Goal: Task Accomplishment & Management: Use online tool/utility

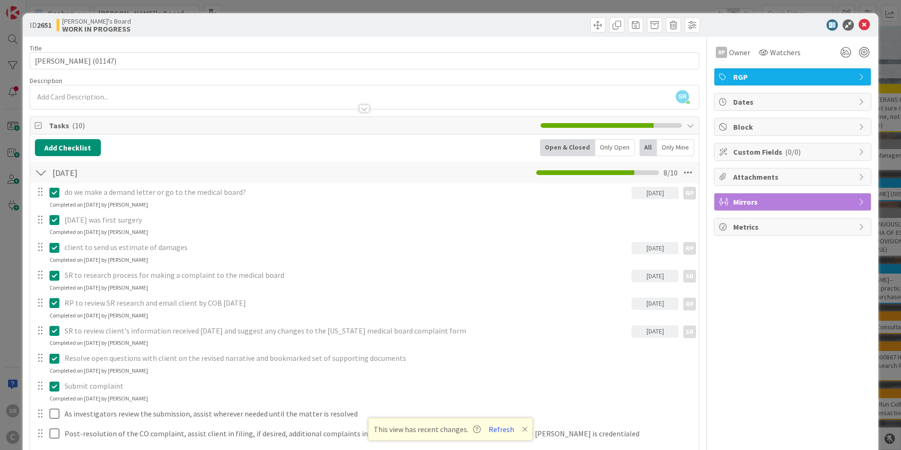
scroll to position [343, 0]
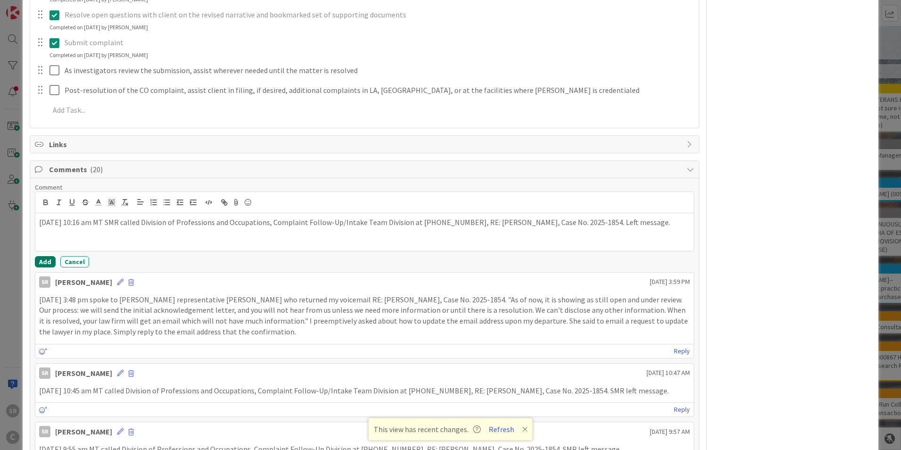
click at [48, 262] on button "Add" at bounding box center [45, 261] width 21 height 11
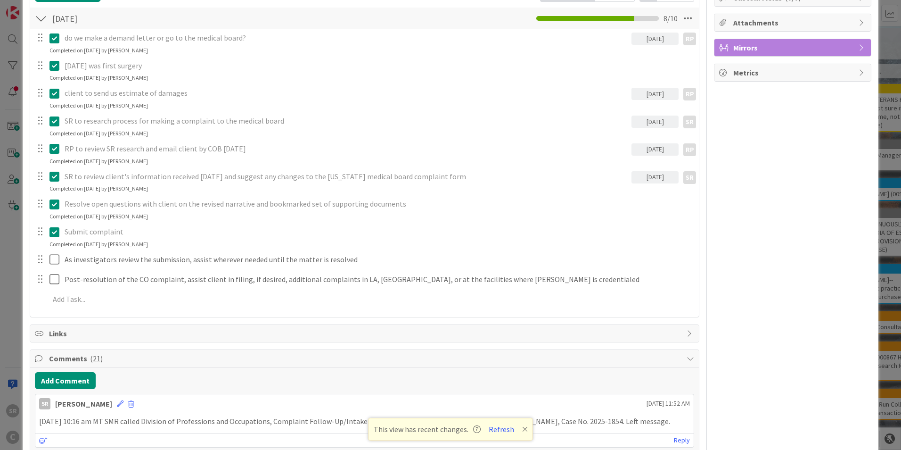
scroll to position [0, 0]
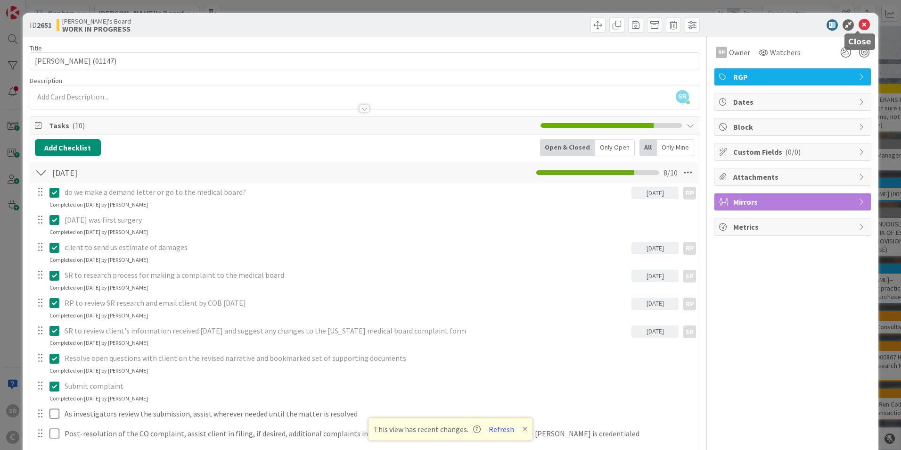
click at [859, 25] on icon at bounding box center [864, 24] width 11 height 11
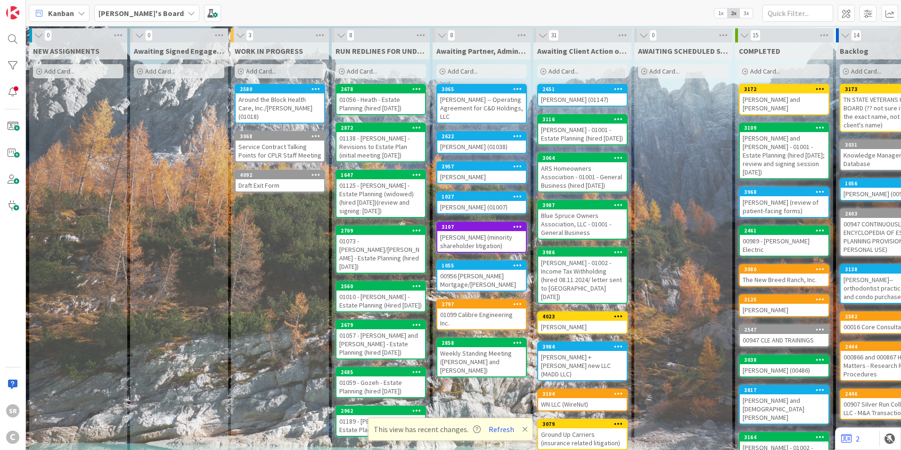
click at [260, 108] on div "Around the Block Health Care, Inc./[PERSON_NAME] (01018)" at bounding box center [280, 107] width 89 height 29
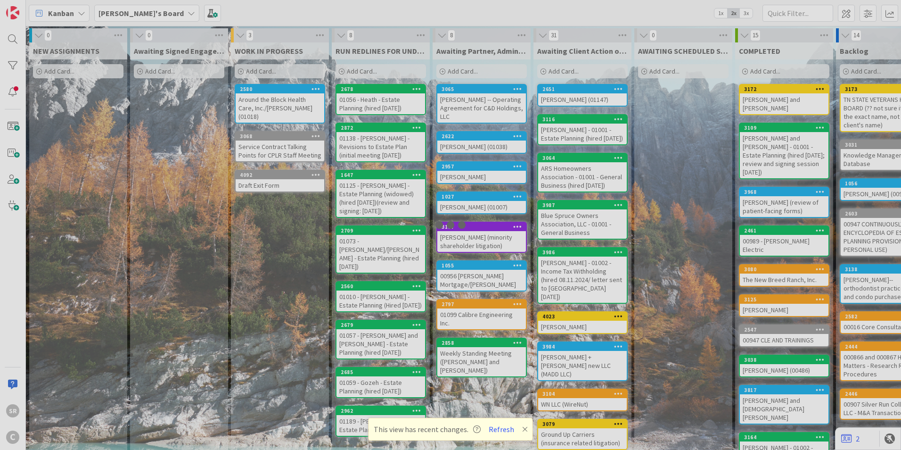
click at [260, 108] on div at bounding box center [450, 225] width 901 height 450
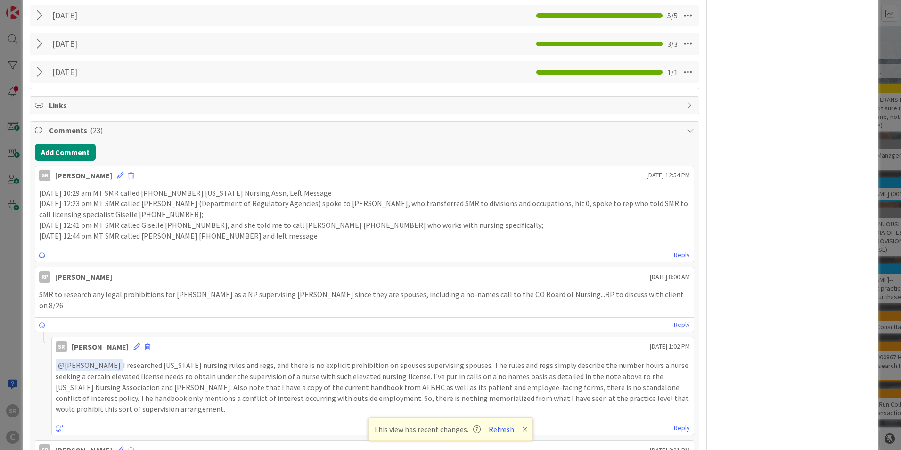
scroll to position [936, 0]
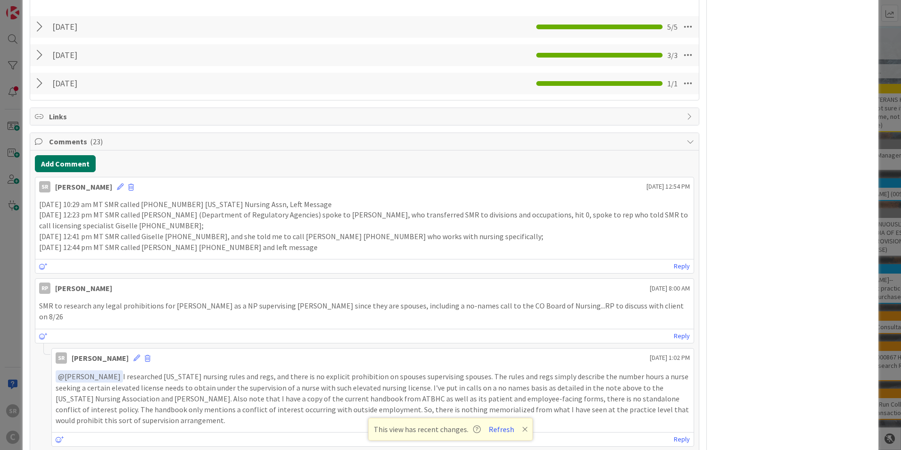
click at [85, 164] on button "Add Comment" at bounding box center [65, 163] width 61 height 17
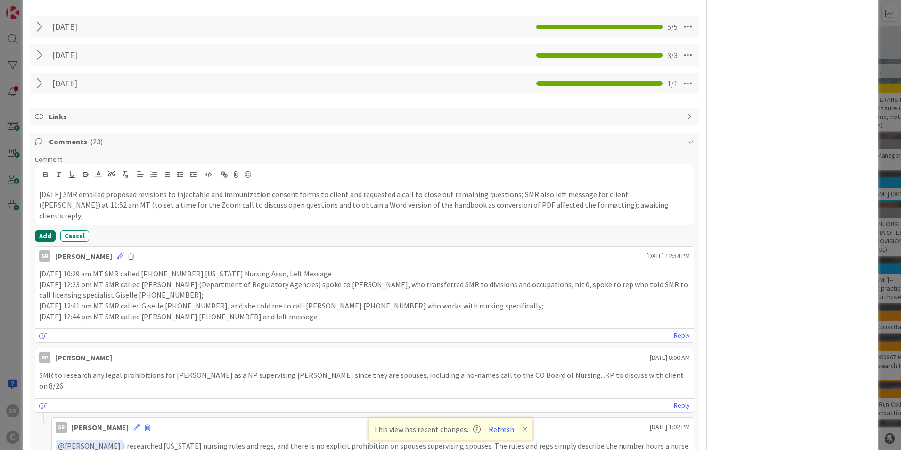
click at [47, 236] on button "Add" at bounding box center [45, 235] width 21 height 11
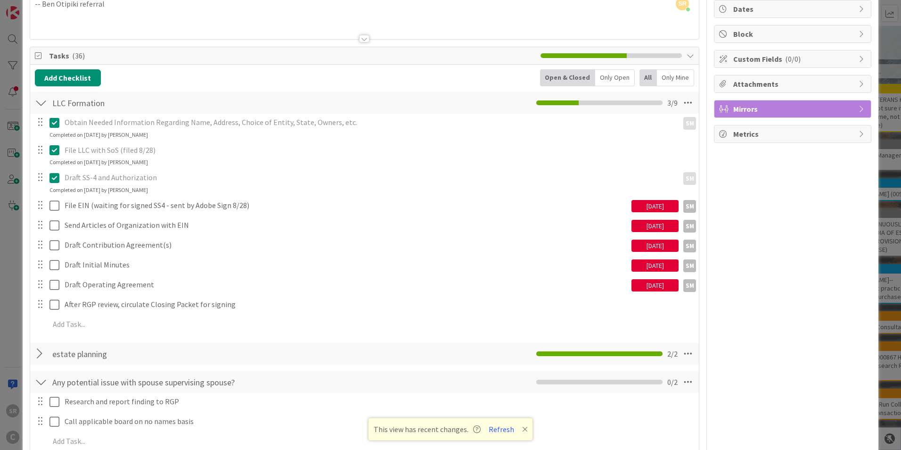
scroll to position [0, 0]
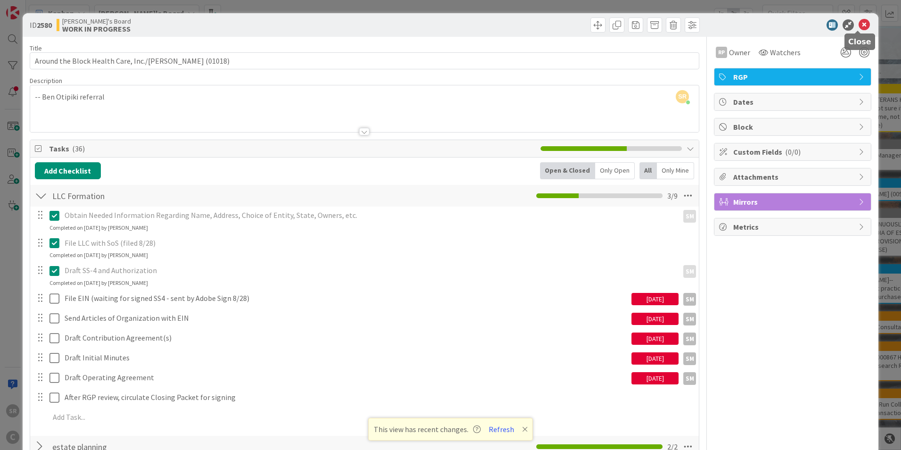
click at [861, 21] on icon at bounding box center [864, 24] width 11 height 11
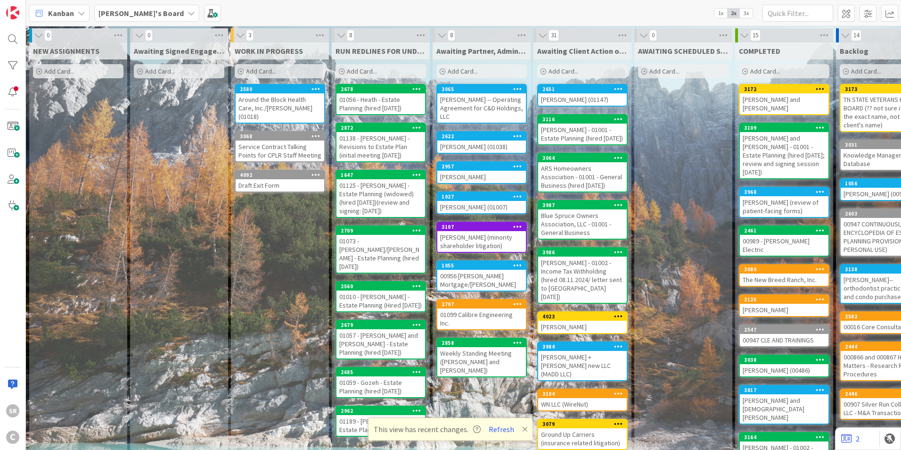
click at [500, 430] on button "Refresh" at bounding box center [501, 429] width 32 height 12
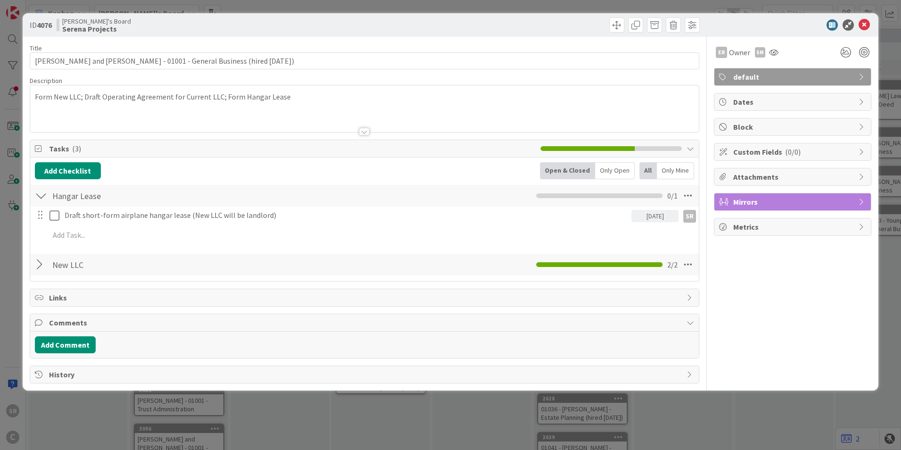
click at [37, 262] on div at bounding box center [41, 264] width 12 height 17
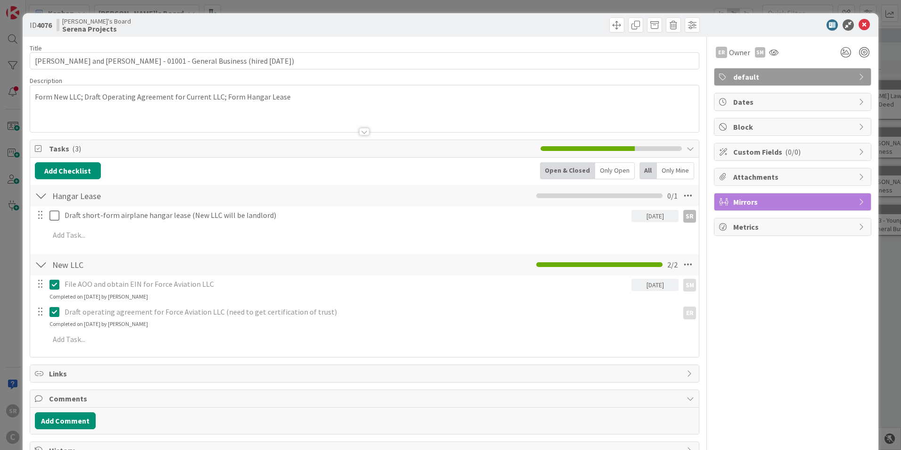
click at [755, 202] on span "Mirrors" at bounding box center [793, 201] width 121 height 11
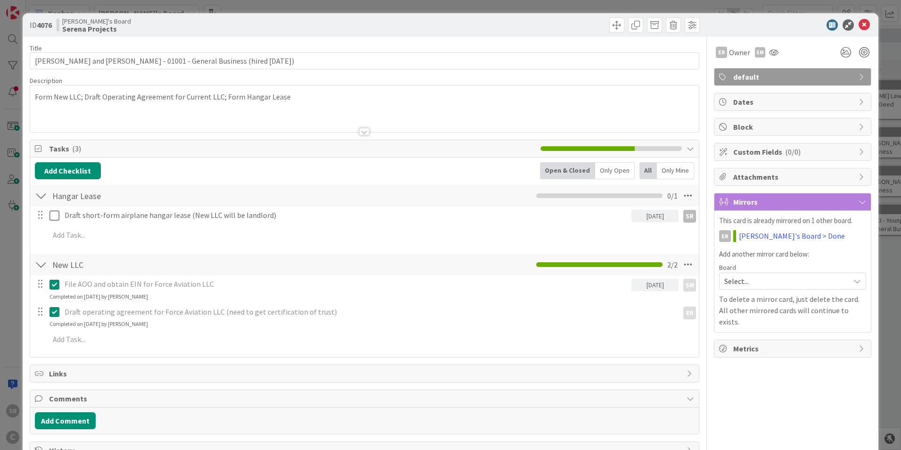
click at [743, 285] on span "Select..." at bounding box center [784, 280] width 121 height 13
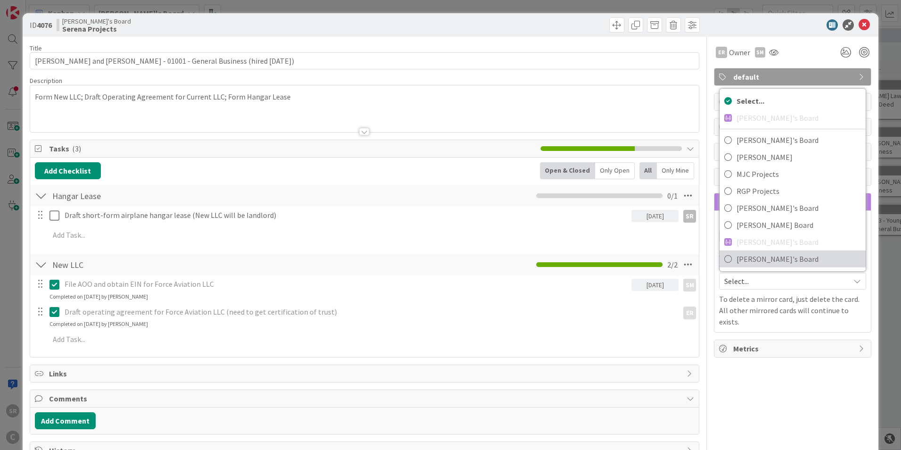
click at [726, 258] on link "[PERSON_NAME]'s Board" at bounding box center [793, 258] width 146 height 17
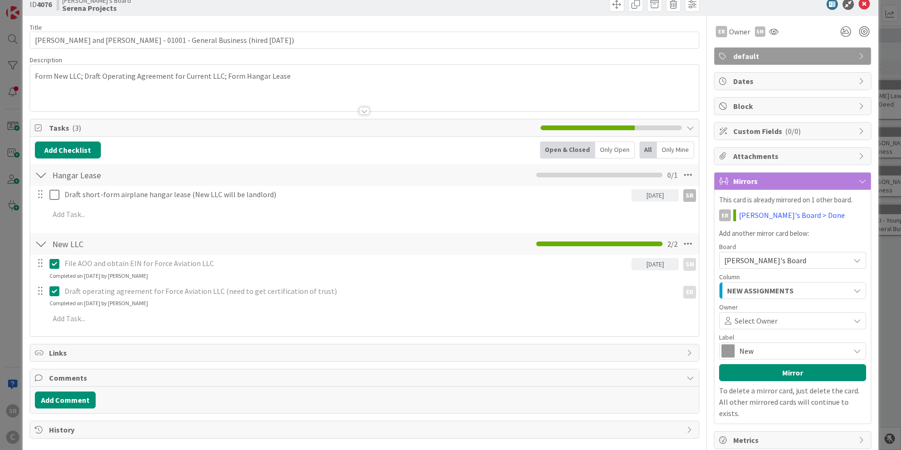
scroll to position [30, 0]
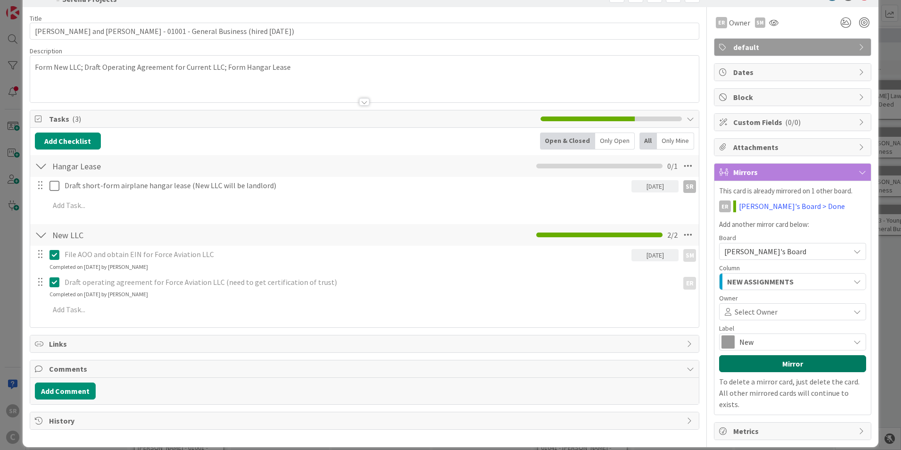
click at [797, 359] on button "Mirror" at bounding box center [792, 363] width 147 height 17
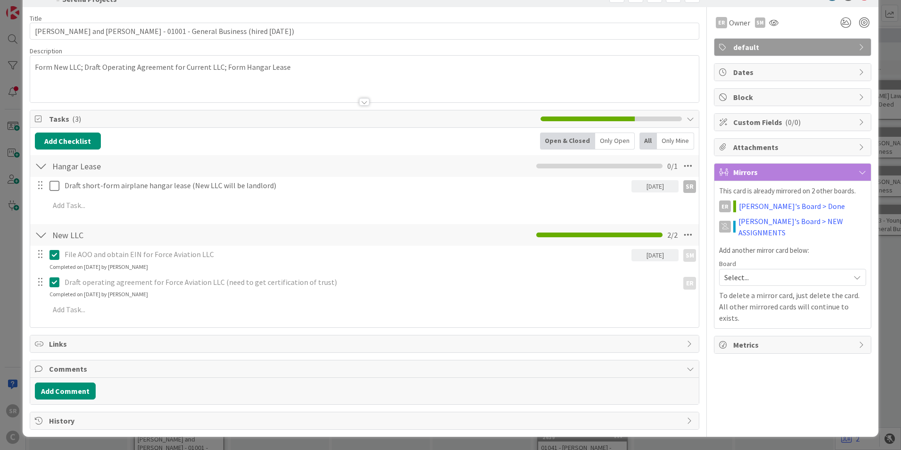
scroll to position [0, 0]
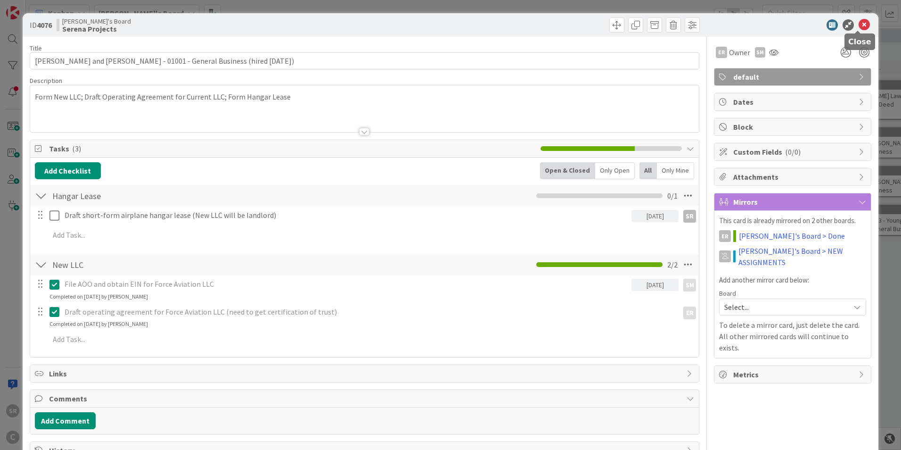
click at [859, 23] on icon at bounding box center [864, 24] width 11 height 11
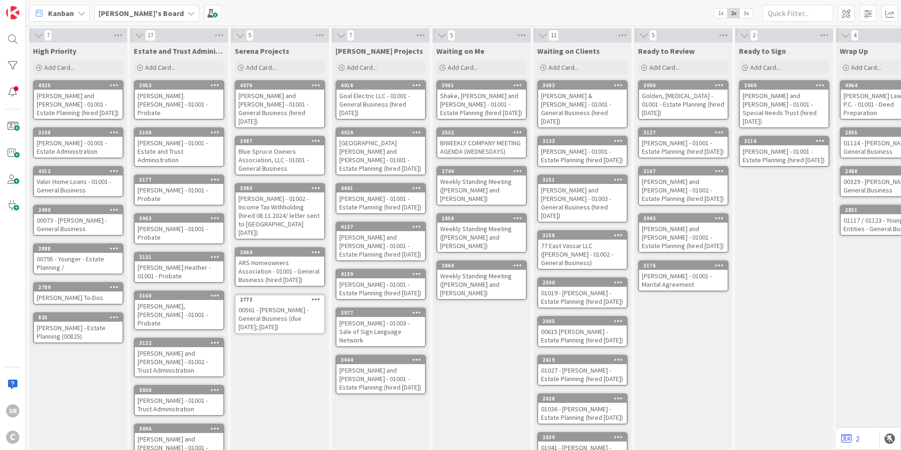
click at [121, 11] on b "[PERSON_NAME]'s Board" at bounding box center [141, 12] width 85 height 9
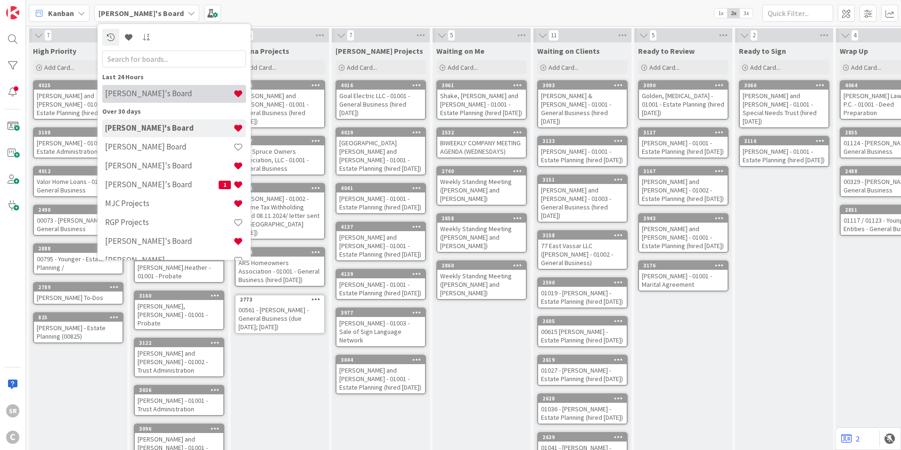
click at [116, 97] on h4 "[PERSON_NAME]'s Board" at bounding box center [169, 93] width 128 height 9
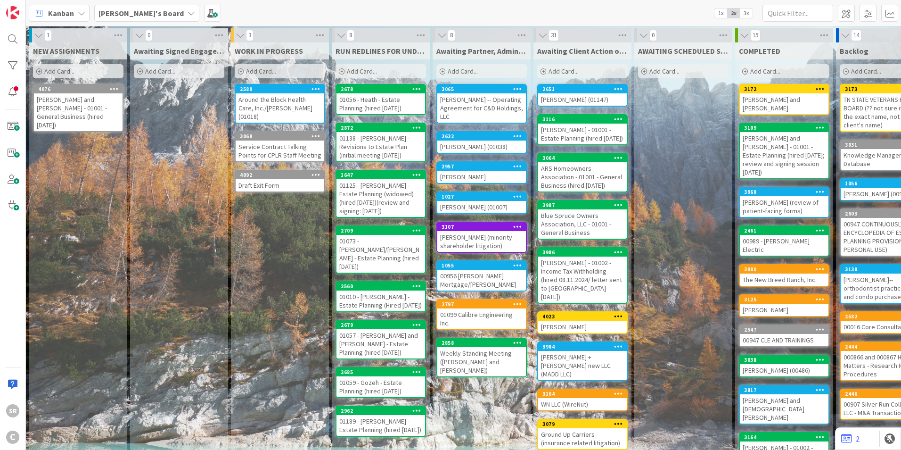
click at [114, 86] on icon at bounding box center [114, 88] width 9 height 7
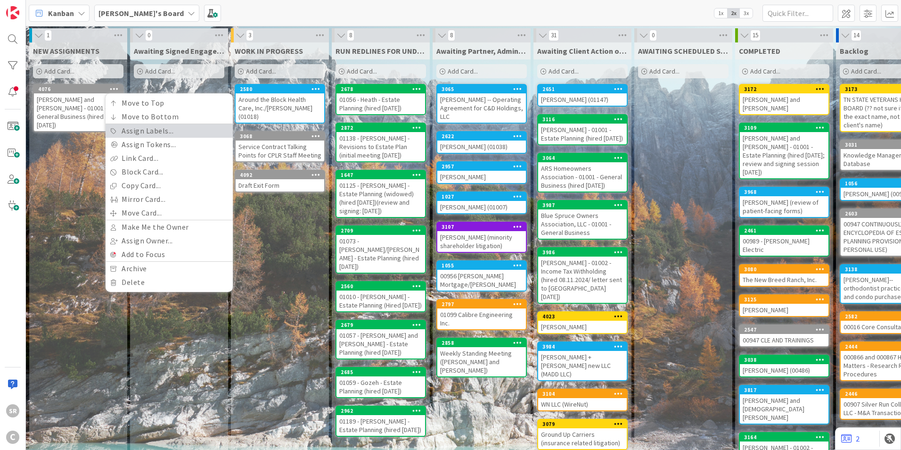
click at [137, 132] on link "Assign Labels..." at bounding box center [169, 131] width 127 height 14
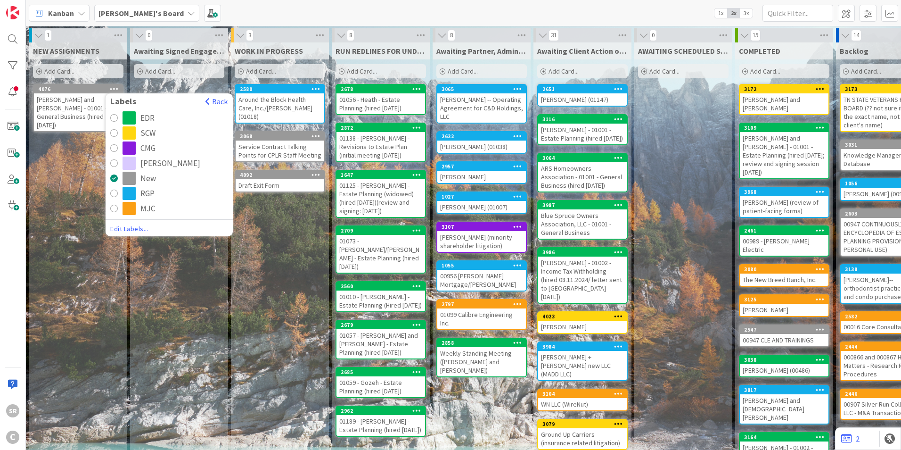
click at [138, 117] on div "EDR" at bounding box center [176, 117] width 106 height 13
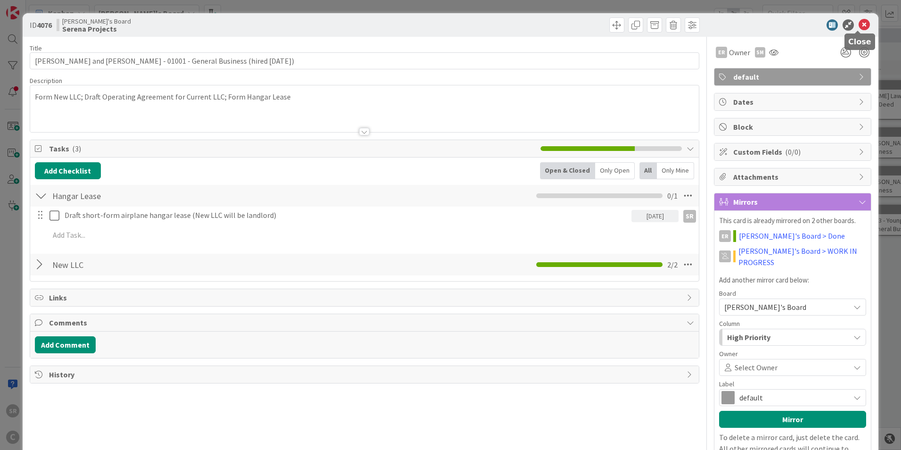
click at [859, 24] on icon at bounding box center [864, 24] width 11 height 11
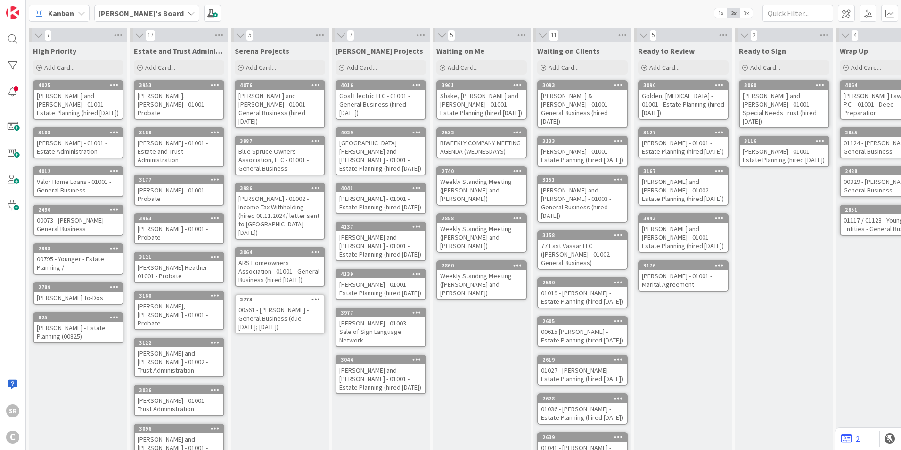
click at [188, 13] on icon at bounding box center [192, 13] width 8 height 8
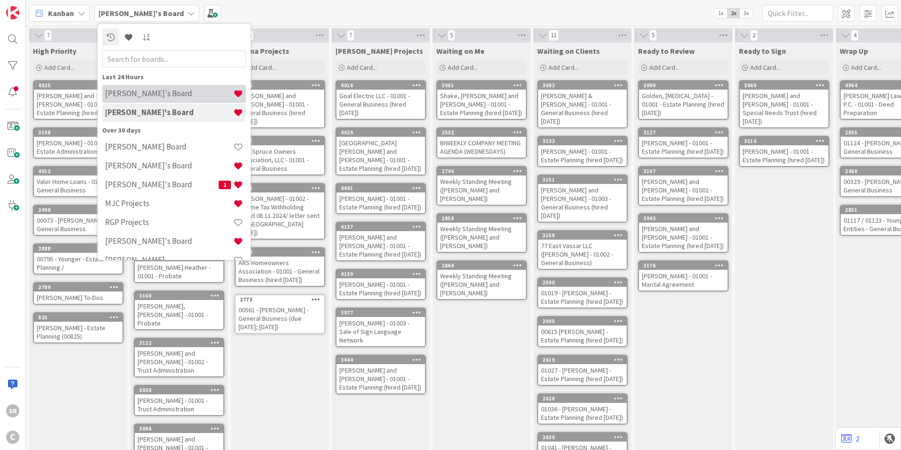
click at [119, 94] on h4 "[PERSON_NAME]'s Board" at bounding box center [169, 93] width 128 height 9
